Goal: Task Accomplishment & Management: Complete application form

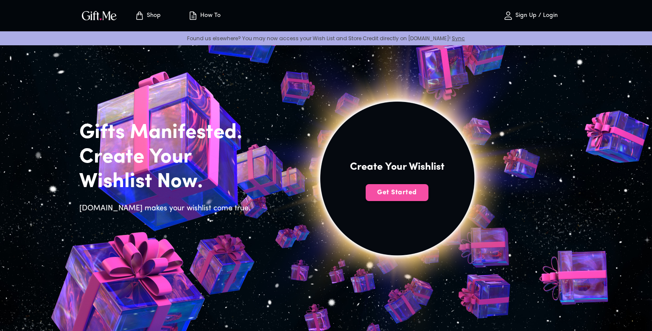
click at [388, 197] on span "Get Started" at bounding box center [396, 192] width 63 height 9
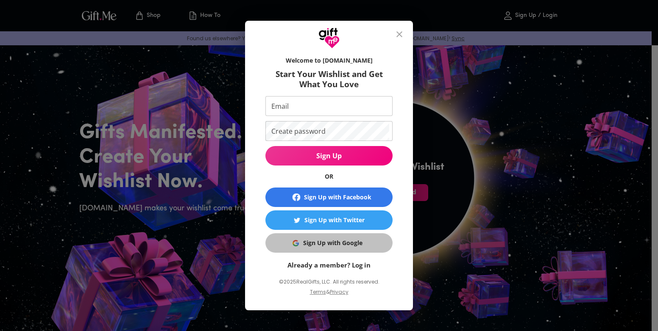
click at [345, 241] on div "Sign Up with Google" at bounding box center [332, 243] width 59 height 9
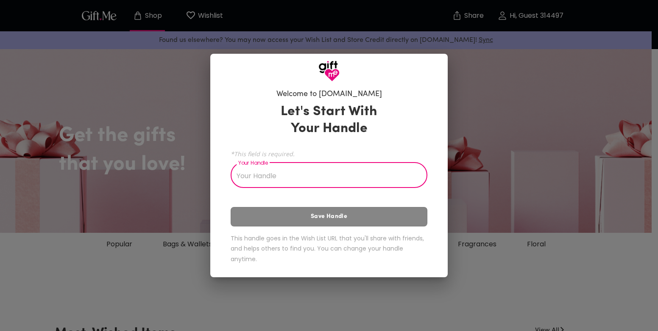
click at [296, 172] on input "Your Handle" at bounding box center [324, 176] width 187 height 24
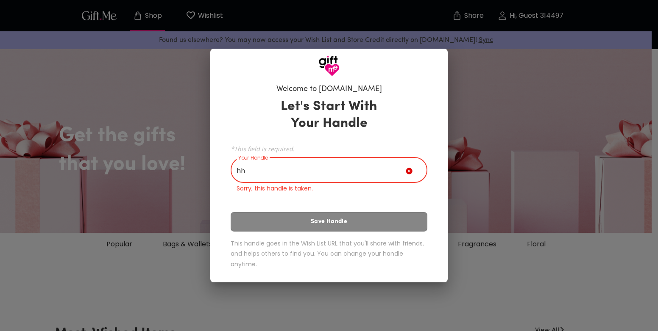
type input "h"
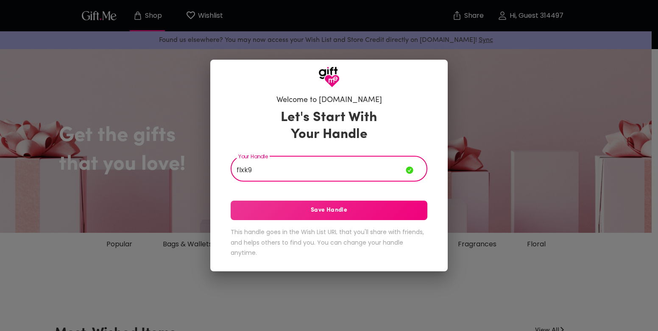
type input "flxk9"
click at [308, 211] on span "Save Handle" at bounding box center [329, 210] width 197 height 9
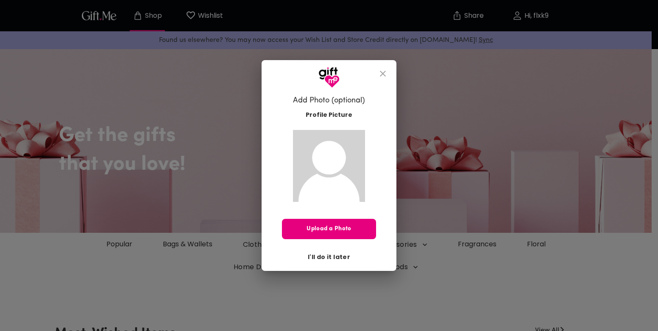
click at [337, 257] on span "I'll do it later" at bounding box center [329, 257] width 42 height 9
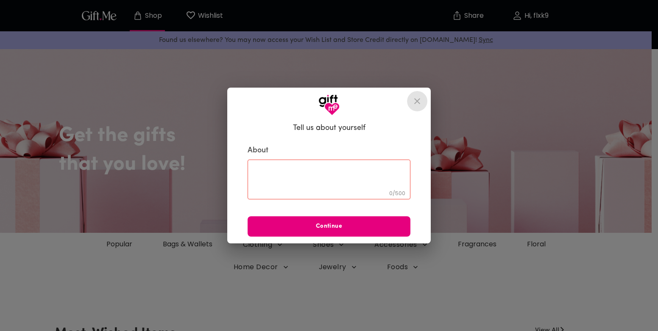
click at [415, 103] on icon "close" at bounding box center [417, 101] width 6 height 6
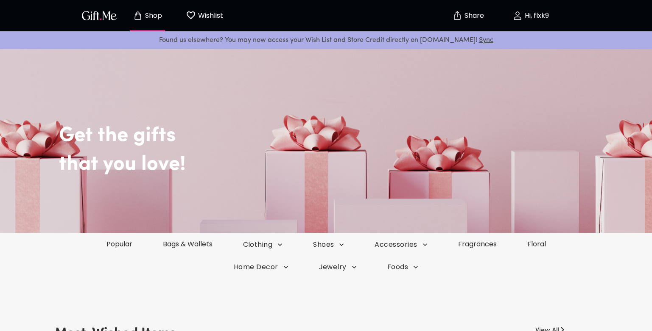
click at [458, 16] on img "Share" at bounding box center [457, 16] width 10 height 10
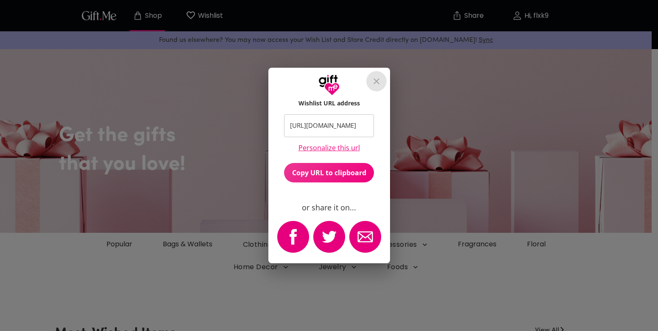
click at [382, 87] on button "close" at bounding box center [376, 81] width 20 height 20
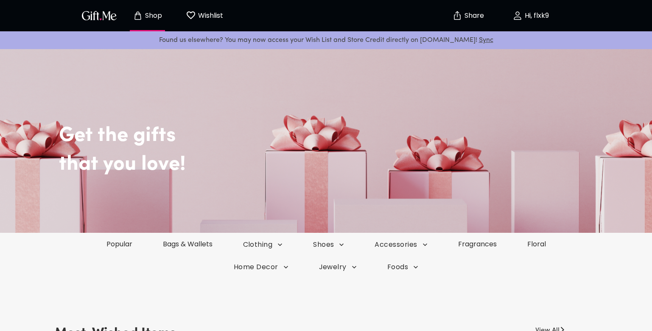
click at [201, 19] on p "Wishlist" at bounding box center [209, 15] width 27 height 11
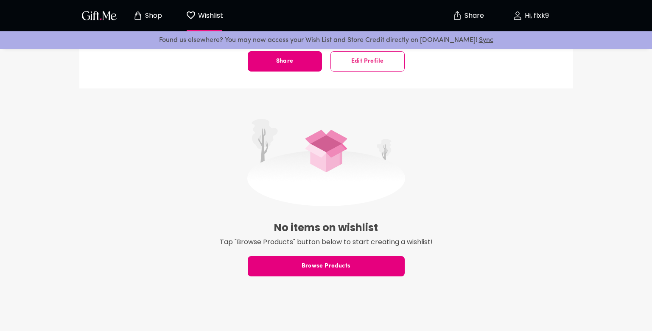
scroll to position [170, 0]
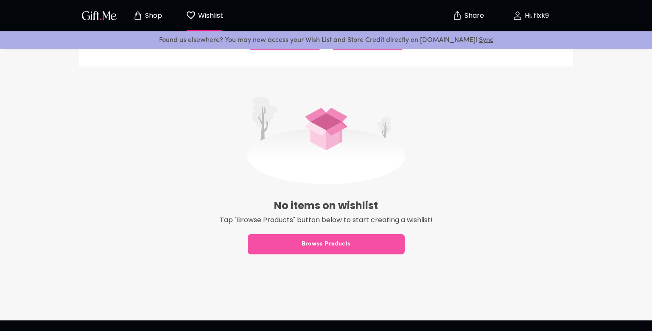
click at [322, 253] on button "Browse Products" at bounding box center [326, 244] width 157 height 20
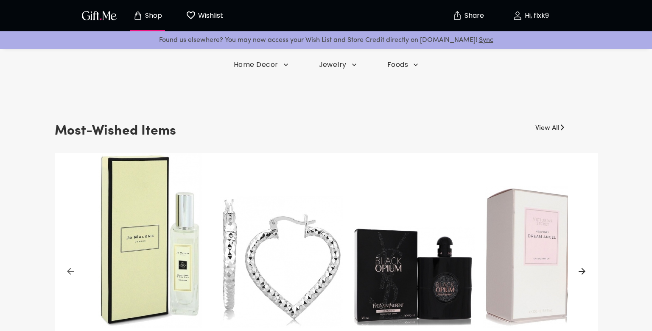
scroll to position [127, 0]
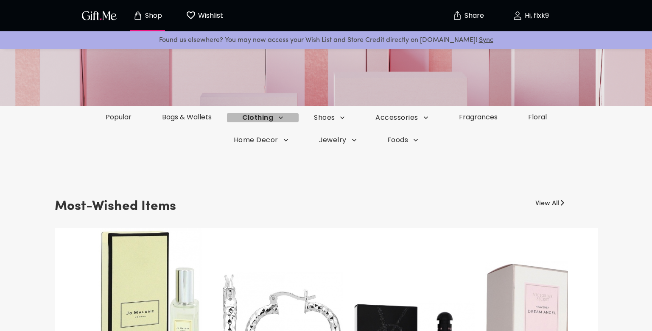
click at [253, 122] on span "Clothing" at bounding box center [263, 117] width 42 height 9
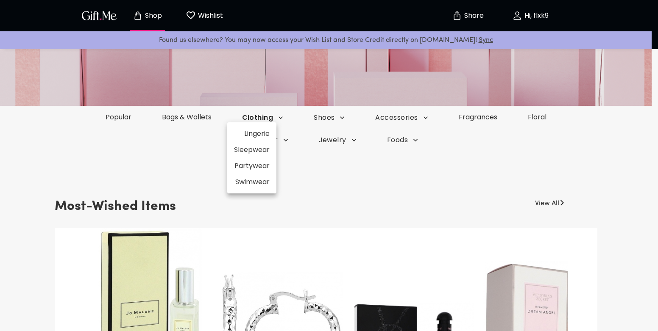
click at [253, 122] on div at bounding box center [329, 165] width 658 height 331
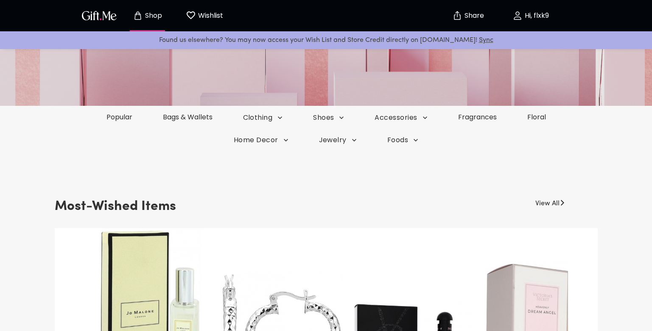
drag, startPoint x: 584, startPoint y: 0, endPoint x: 459, endPoint y: 209, distance: 243.4
click at [459, 209] on div "Most-Wished Items View All Jo Malone Wood Sage & Sea Salt by Jo Malone $139.00 …" at bounding box center [326, 294] width 543 height 199
click at [539, 122] on link "Floral" at bounding box center [536, 117] width 50 height 10
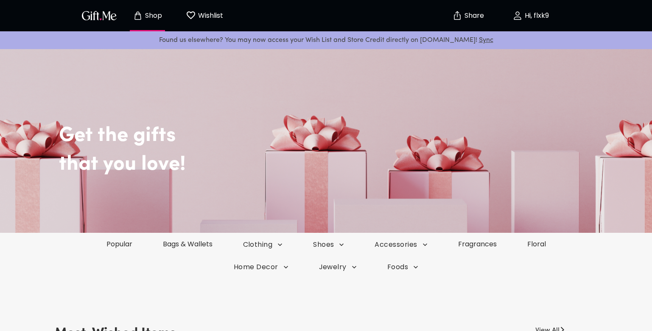
click at [95, 23] on div "Shop Wishlist 0" at bounding box center [155, 15] width 153 height 27
click at [96, 17] on img "button" at bounding box center [99, 15] width 38 height 12
